Goal: Contribute content: Add original content to the website for others to see

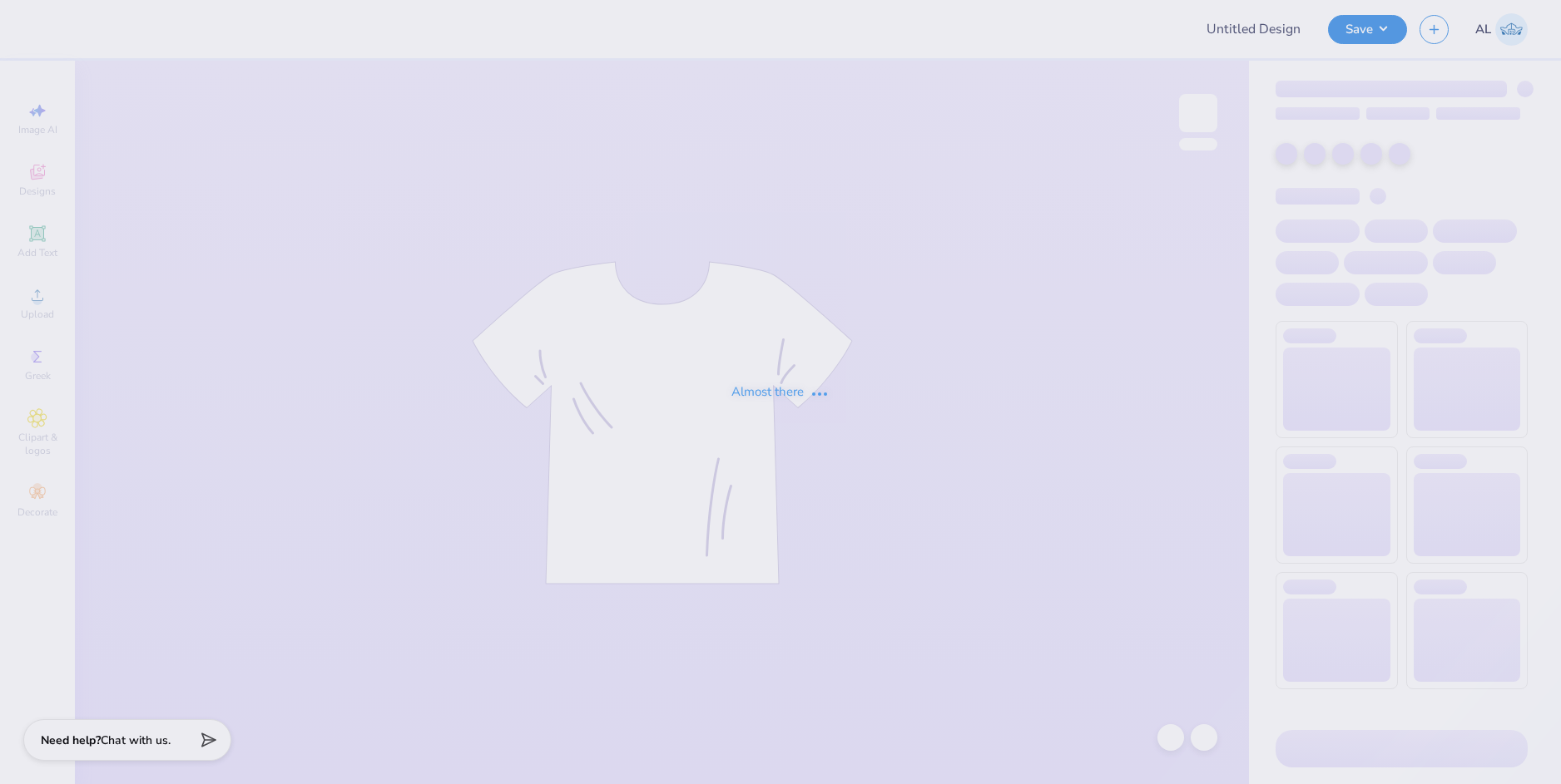
type input "[PERSON_NAME] : [GEOGRAPHIC_DATA]"
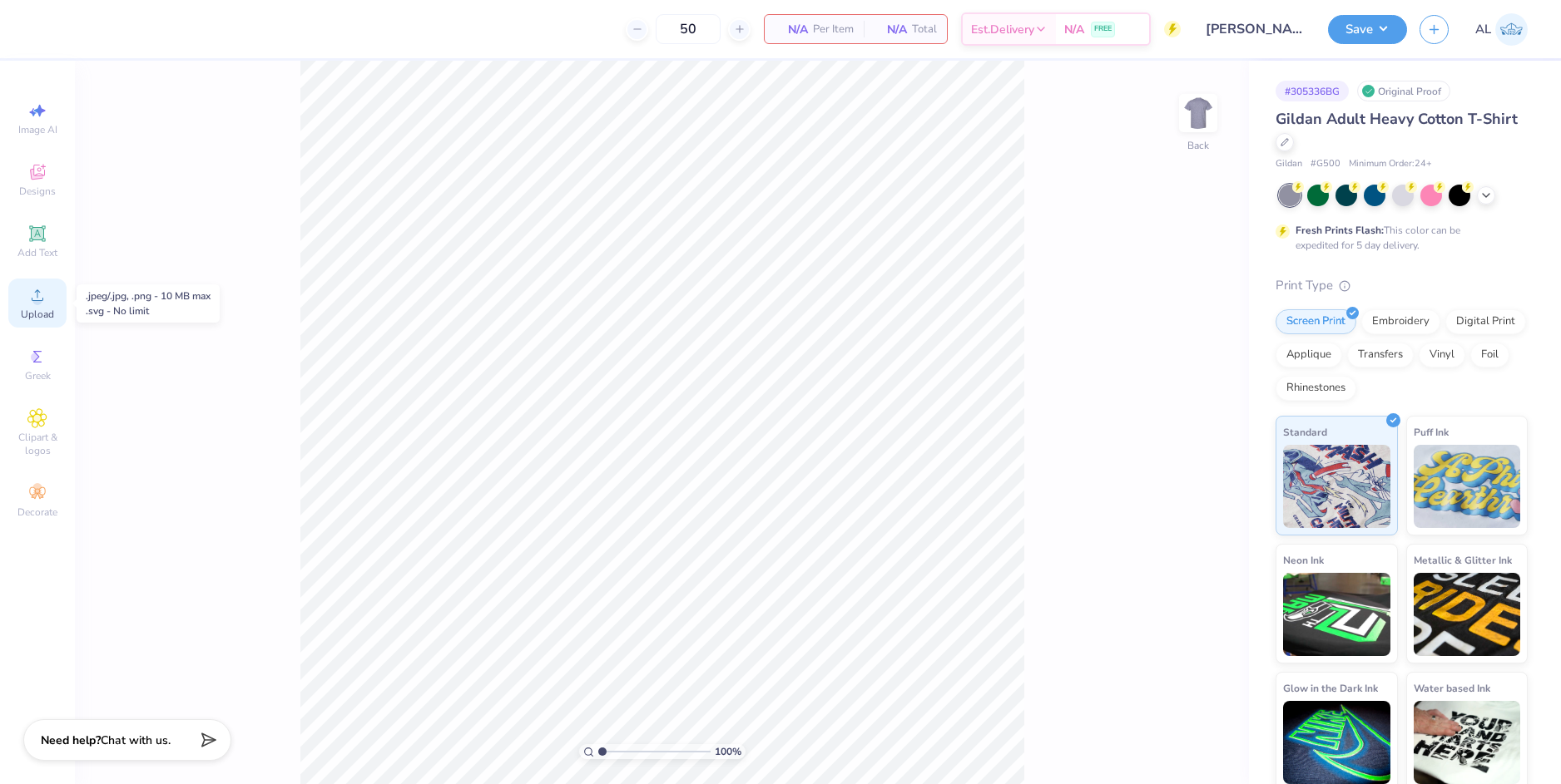
click at [40, 304] on circle at bounding box center [37, 300] width 10 height 10
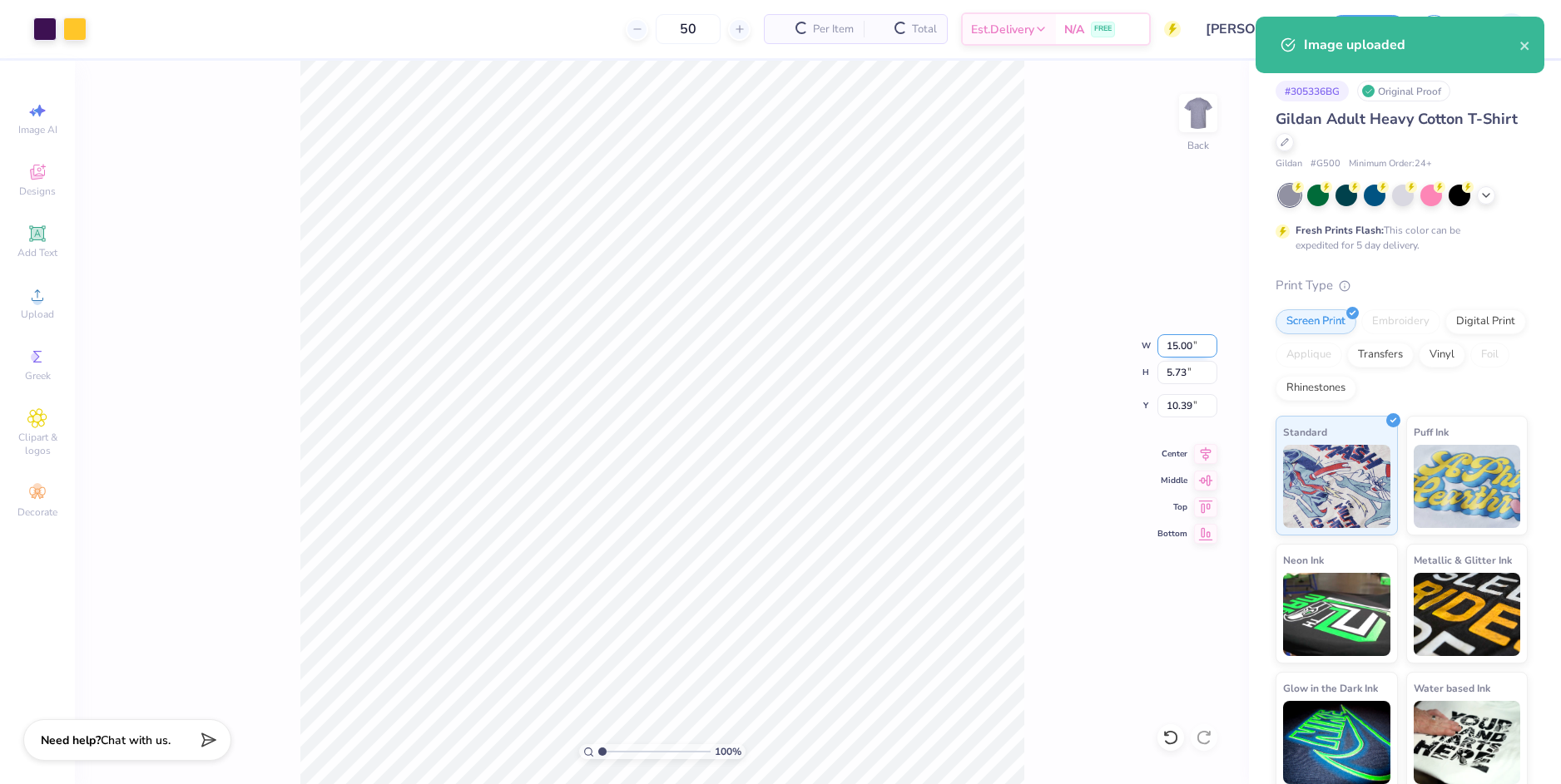
click at [1178, 340] on input "15.00" at bounding box center [1187, 346] width 60 height 23
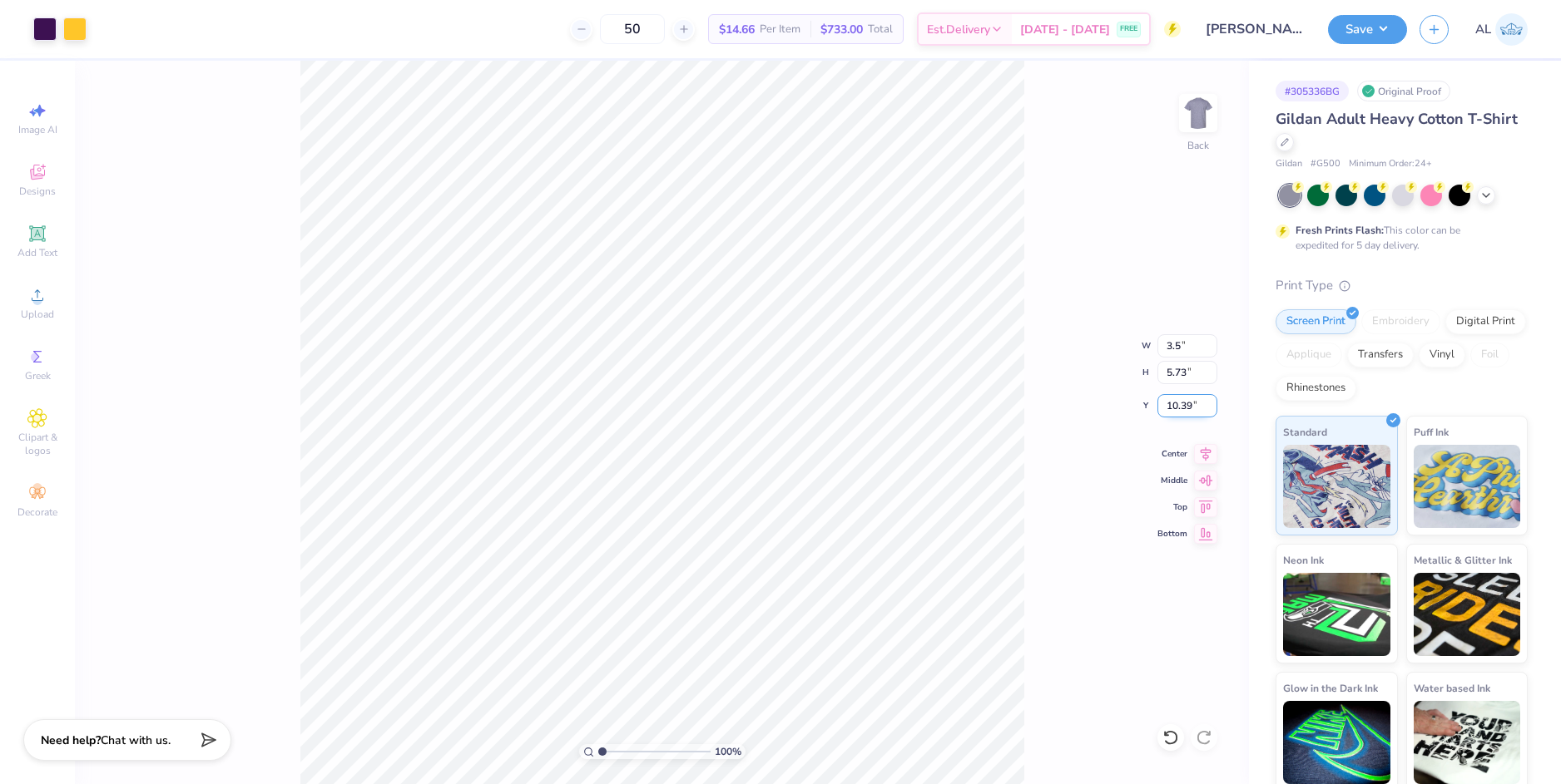
click at [1179, 402] on input "10.39" at bounding box center [1187, 405] width 60 height 23
type input "3.50"
type input "1.34"
click at [1179, 402] on input "12.58" at bounding box center [1187, 405] width 60 height 23
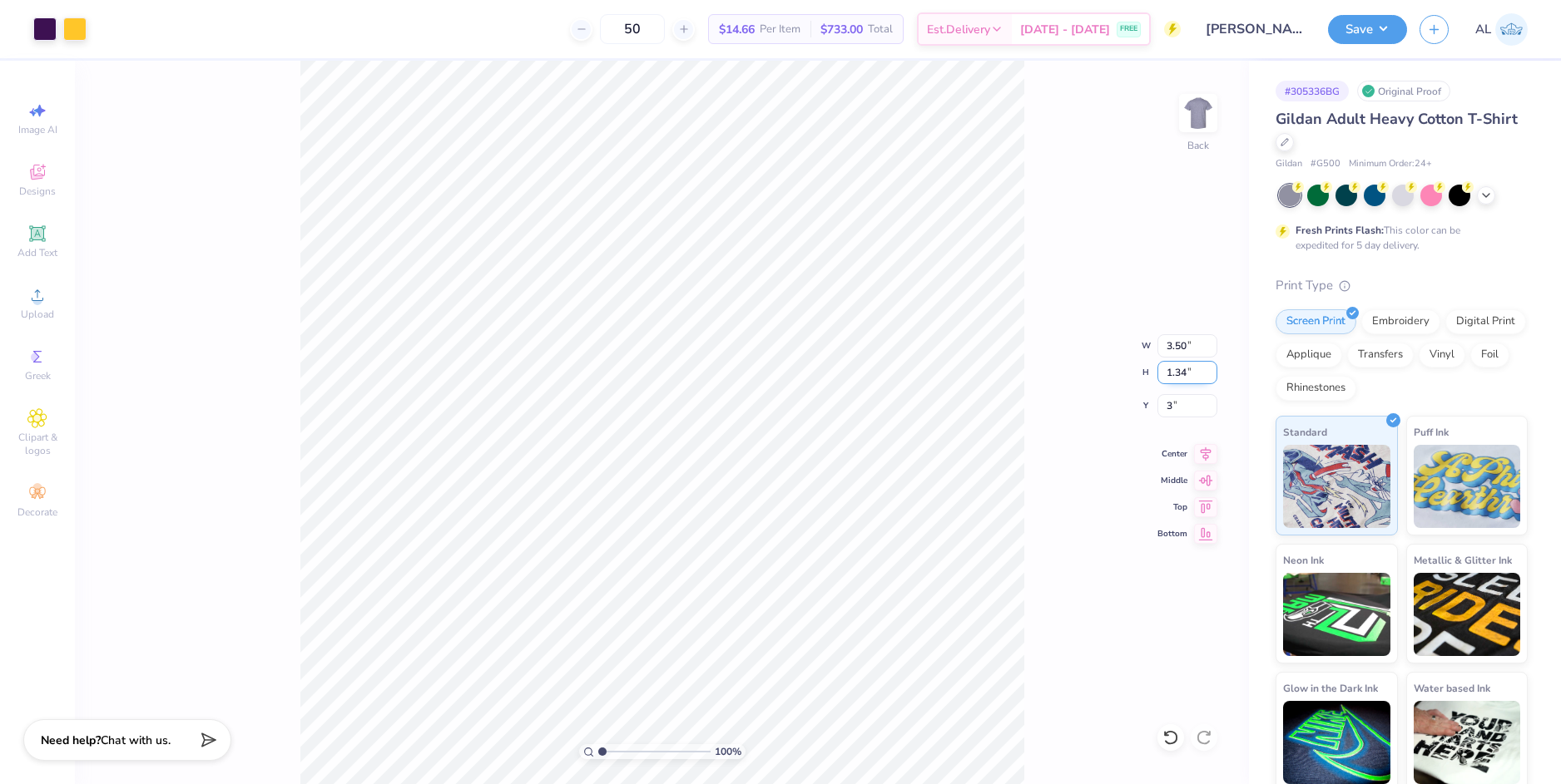
click at [1176, 372] on input "1.34" at bounding box center [1187, 372] width 60 height 23
type input "3.00"
click at [78, 34] on div at bounding box center [74, 28] width 23 height 23
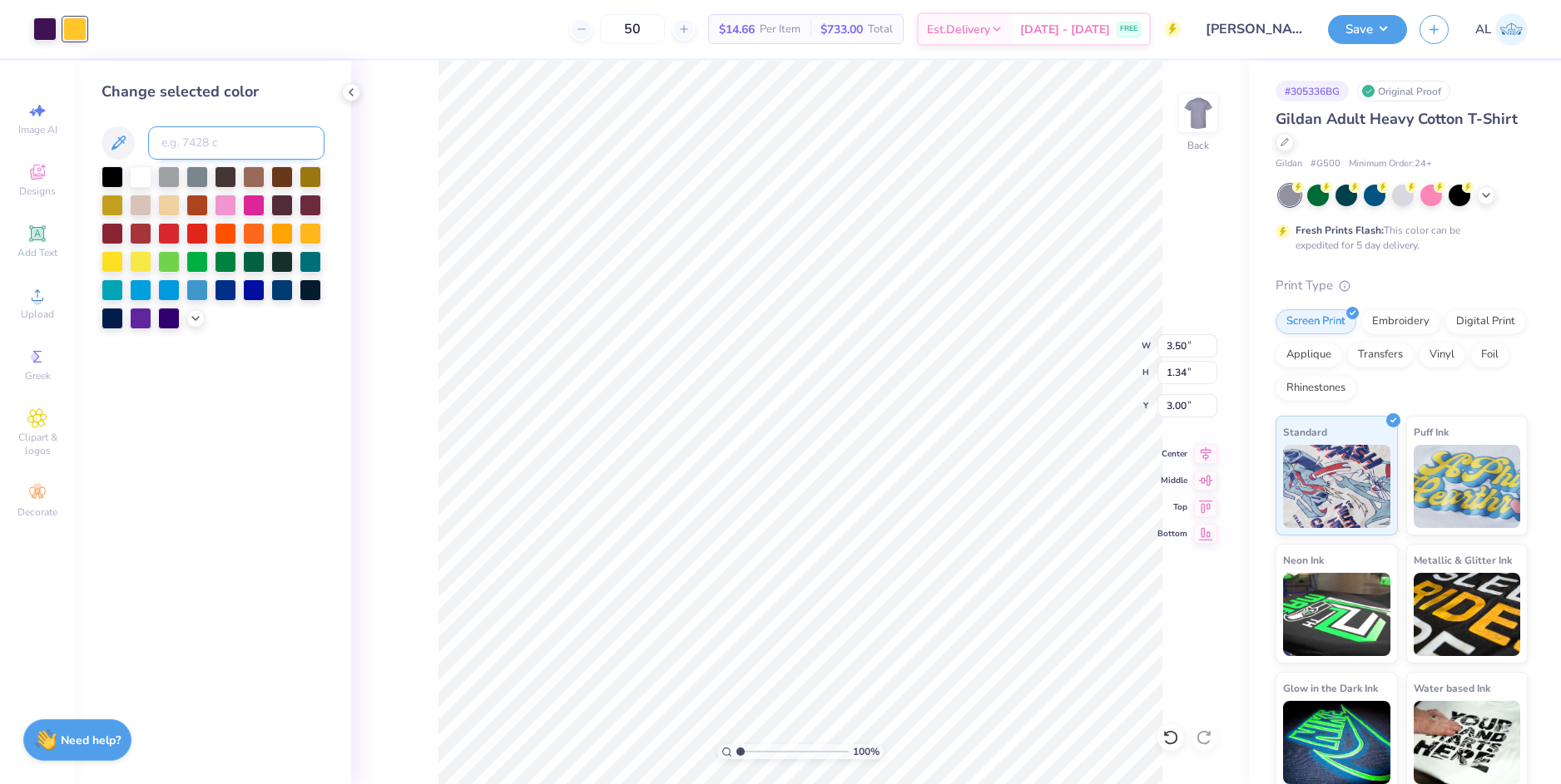
click at [192, 135] on input at bounding box center [236, 143] width 177 height 33
type input "1235"
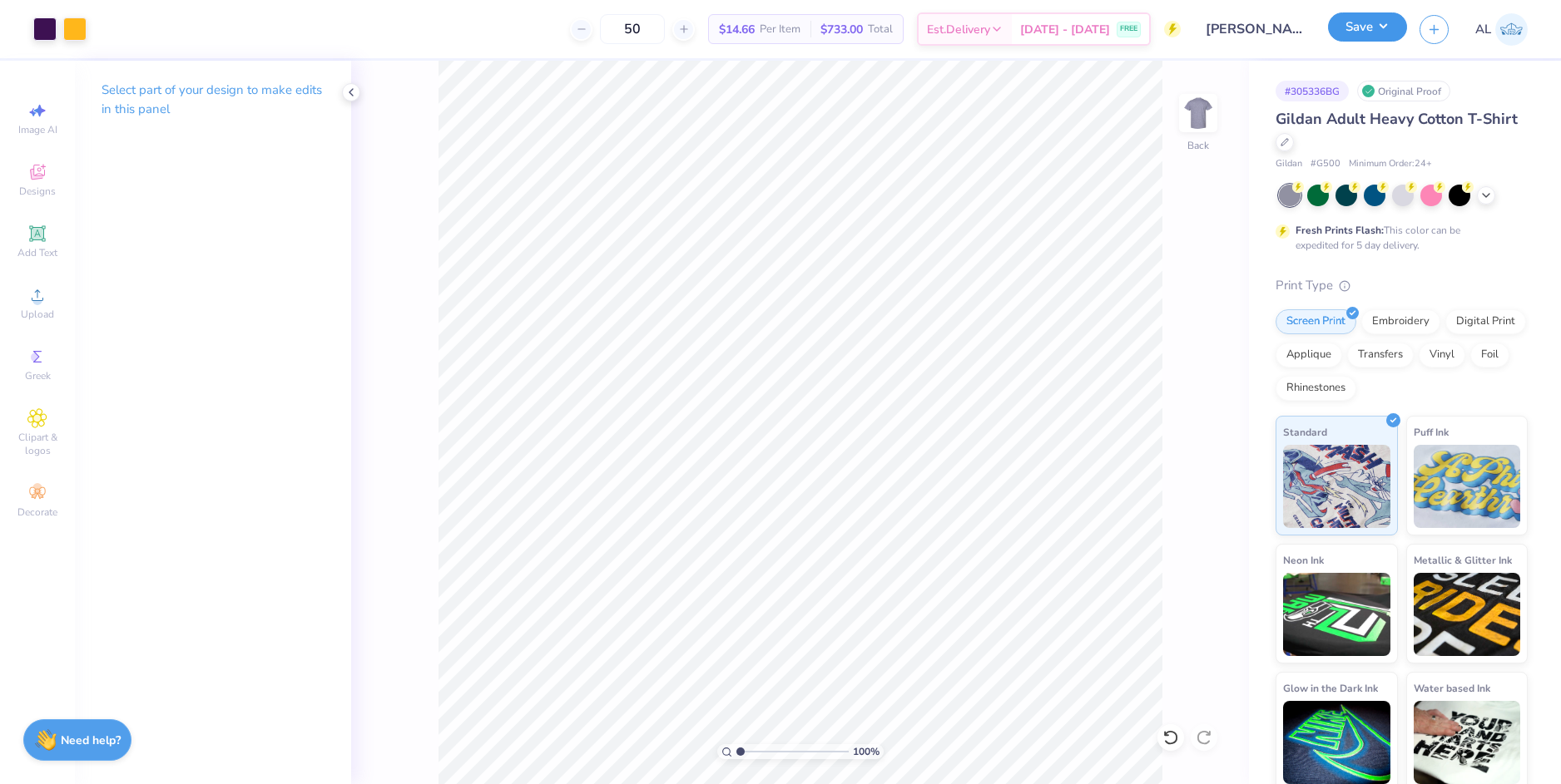
click at [1349, 34] on button "Save" at bounding box center [1367, 27] width 79 height 30
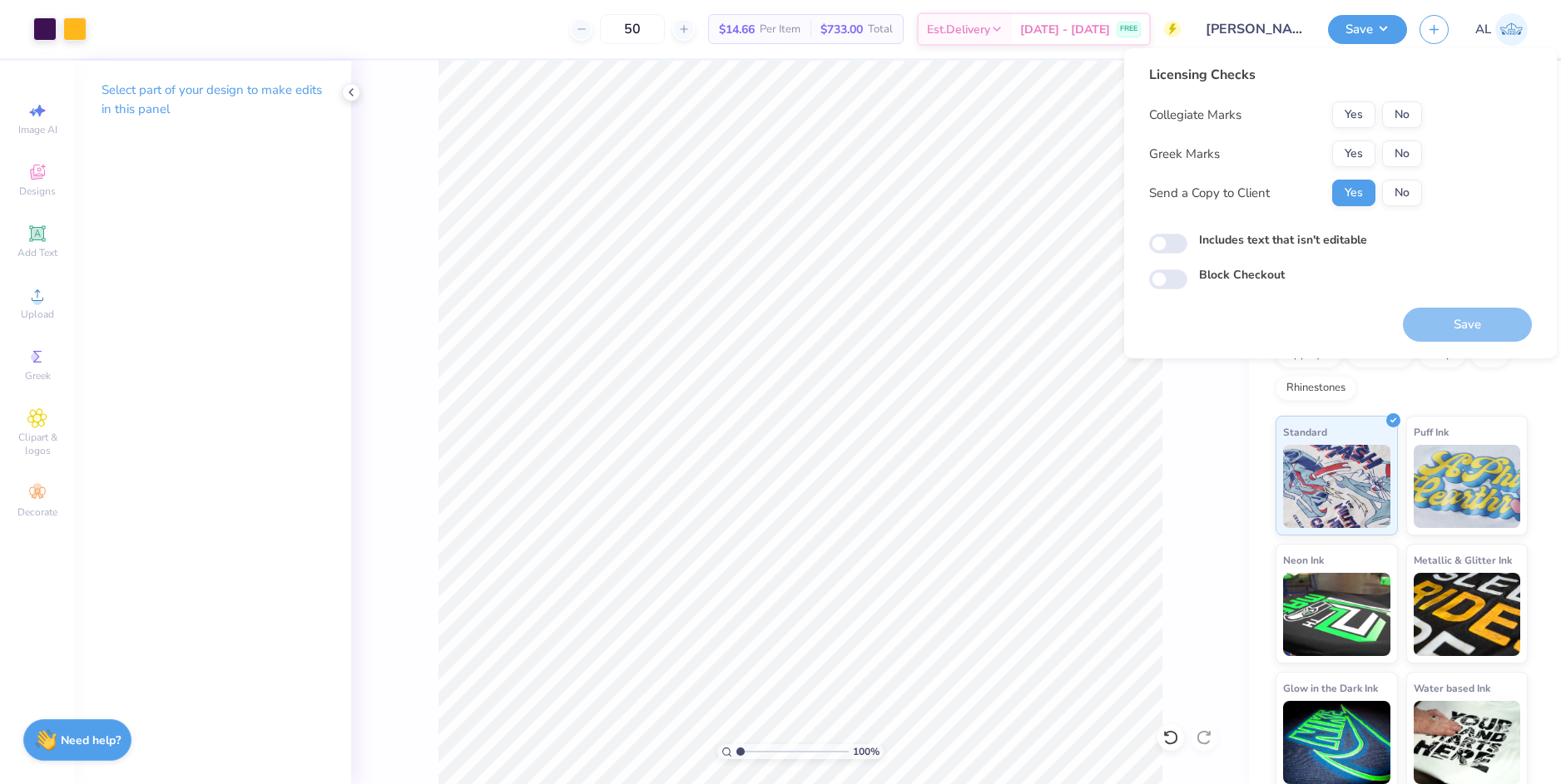
click at [1361, 153] on button "Yes" at bounding box center [1353, 154] width 43 height 27
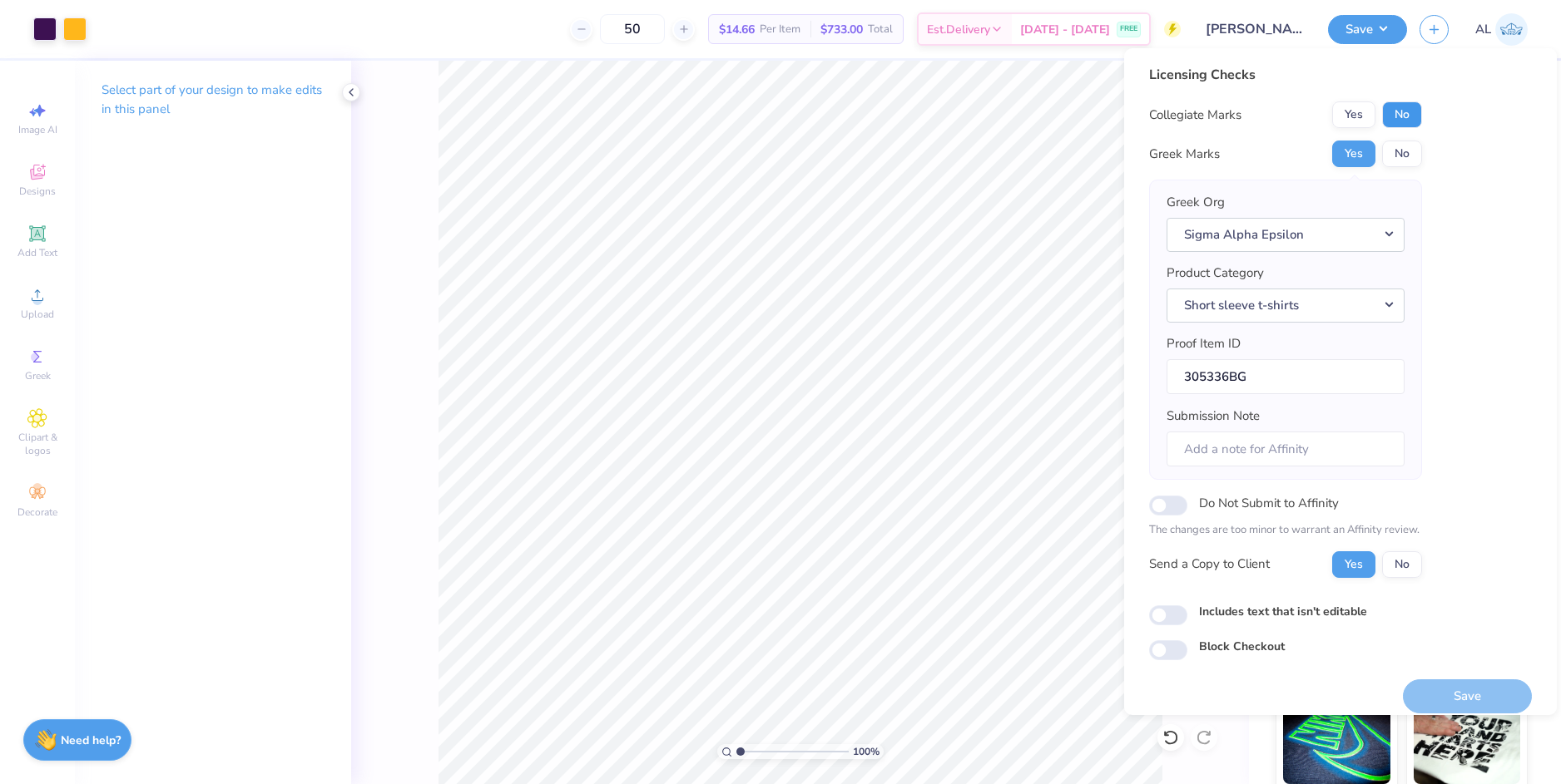
click at [1403, 115] on button "No" at bounding box center [1402, 114] width 40 height 27
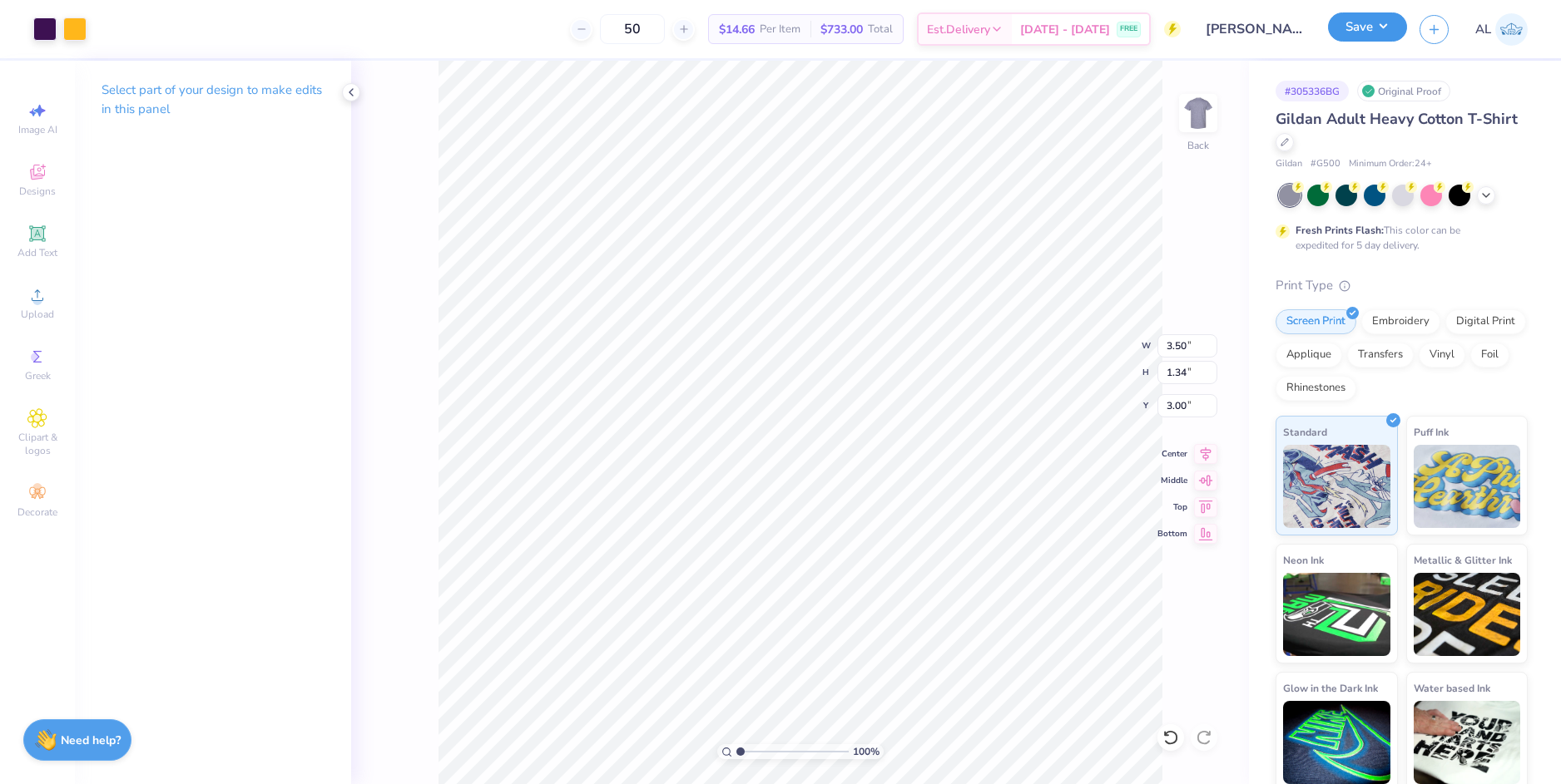
click at [1376, 29] on button "Save" at bounding box center [1367, 27] width 79 height 30
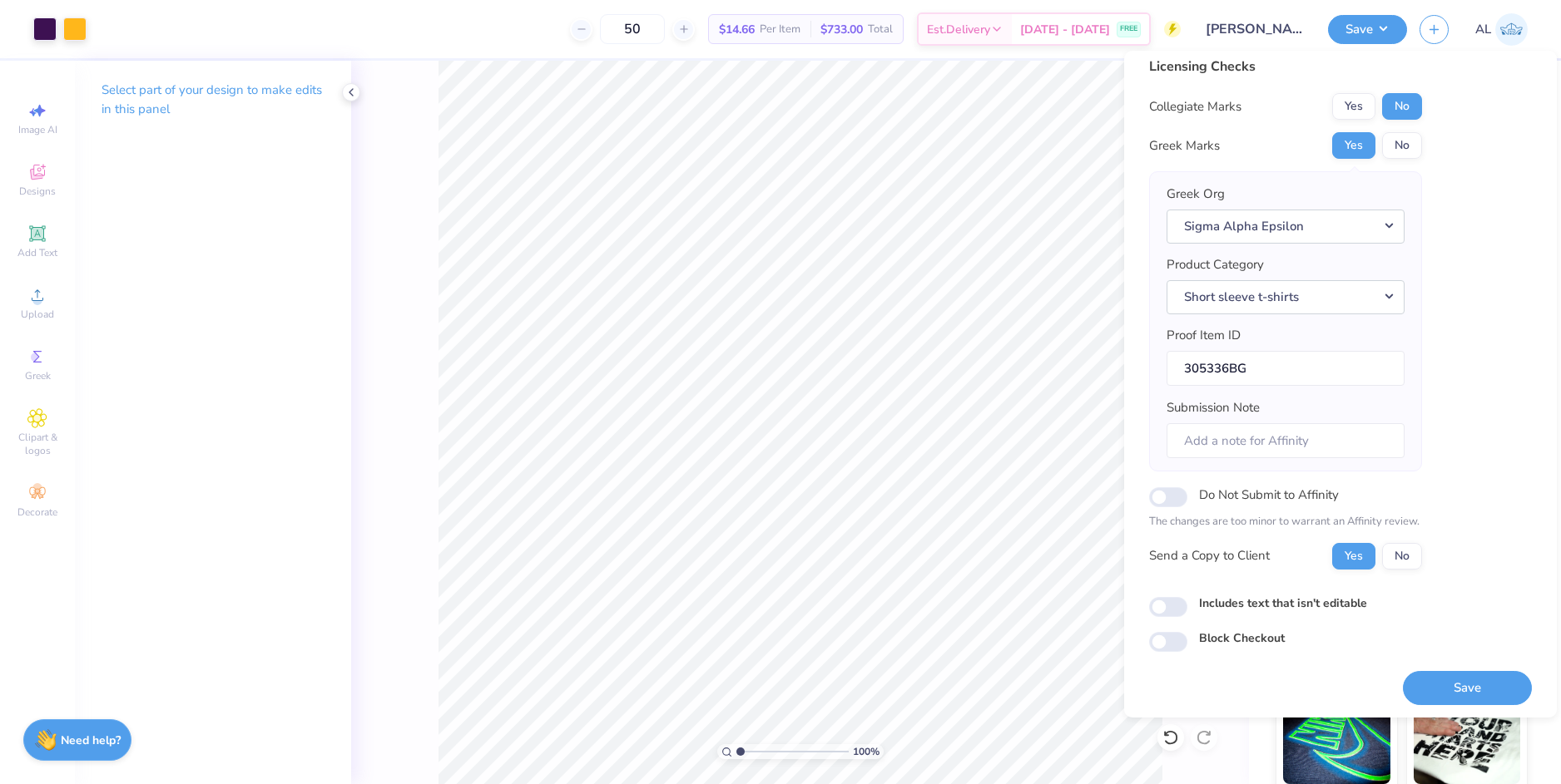
scroll to position [14, 0]
click at [1467, 687] on button "Save" at bounding box center [1467, 685] width 129 height 34
